Goal: Transaction & Acquisition: Book appointment/travel/reservation

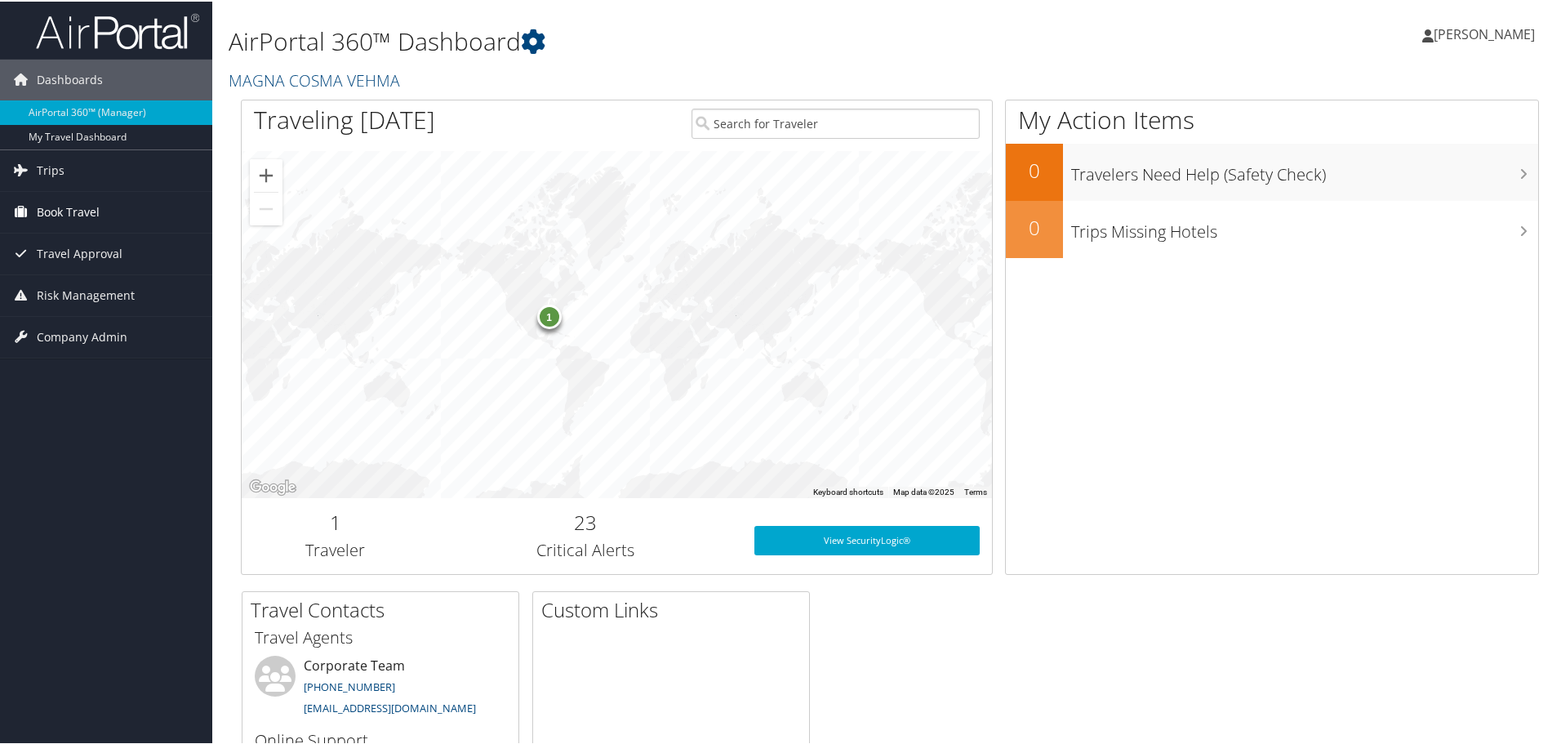
click at [56, 207] on span "Book Travel" at bounding box center [68, 210] width 63 height 41
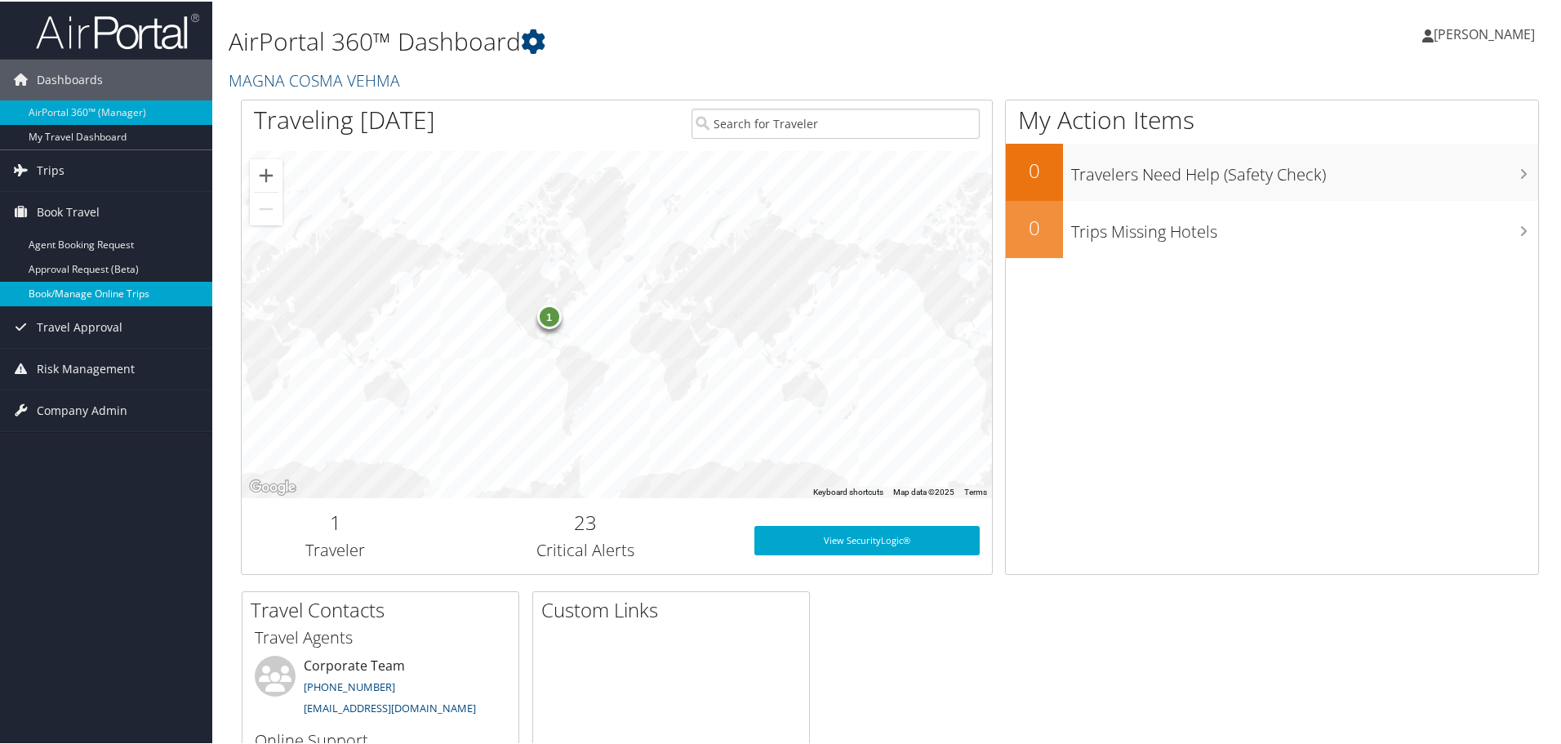
click at [118, 290] on link "Book/Manage Online Trips" at bounding box center [106, 292] width 212 height 24
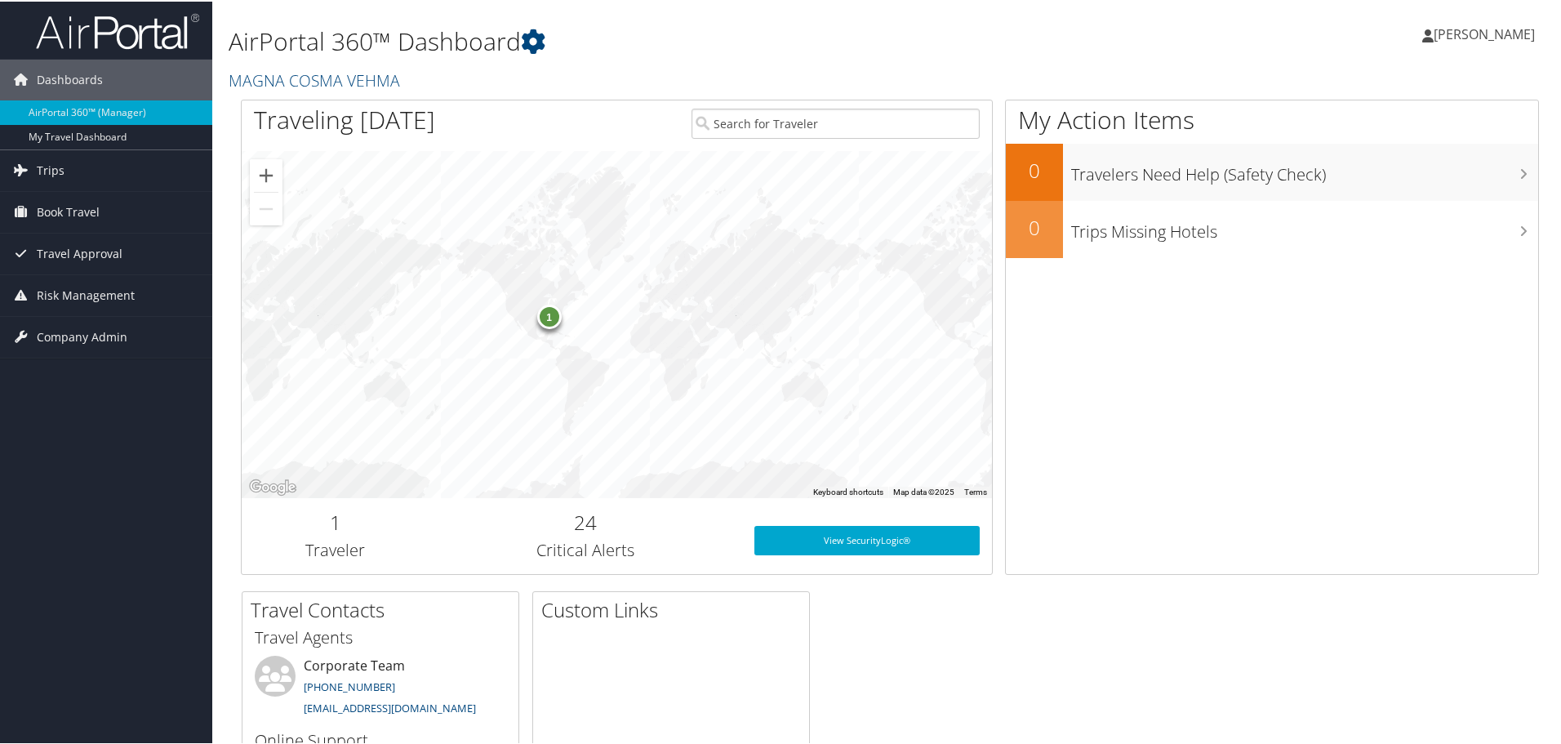
click at [1487, 41] on link "[PERSON_NAME]" at bounding box center [1486, 32] width 129 height 49
click at [1389, 263] on link "Sign Out" at bounding box center [1440, 266] width 182 height 28
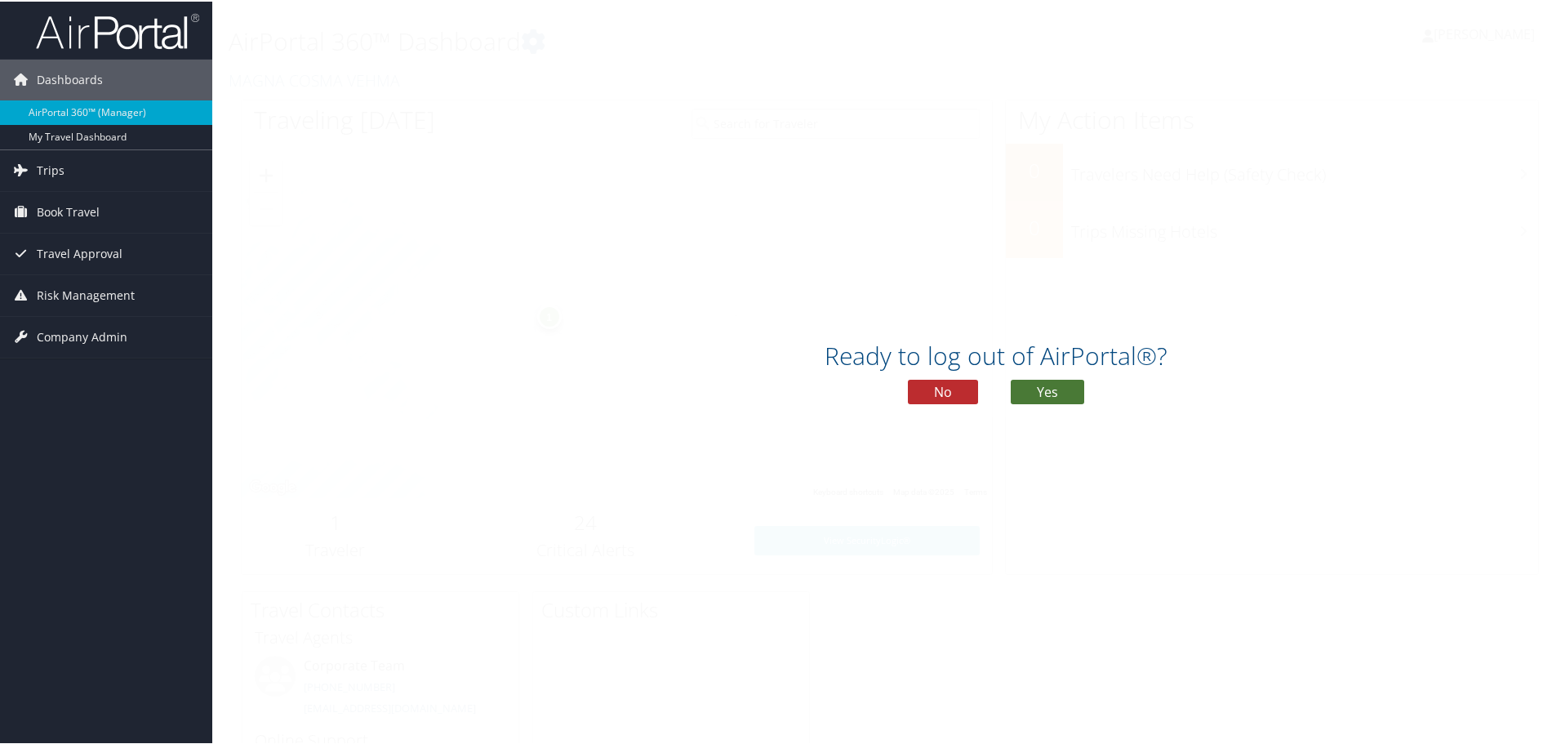
click at [1043, 380] on button "Yes" at bounding box center [1047, 390] width 73 height 24
